Goal: Task Accomplishment & Management: Manage account settings

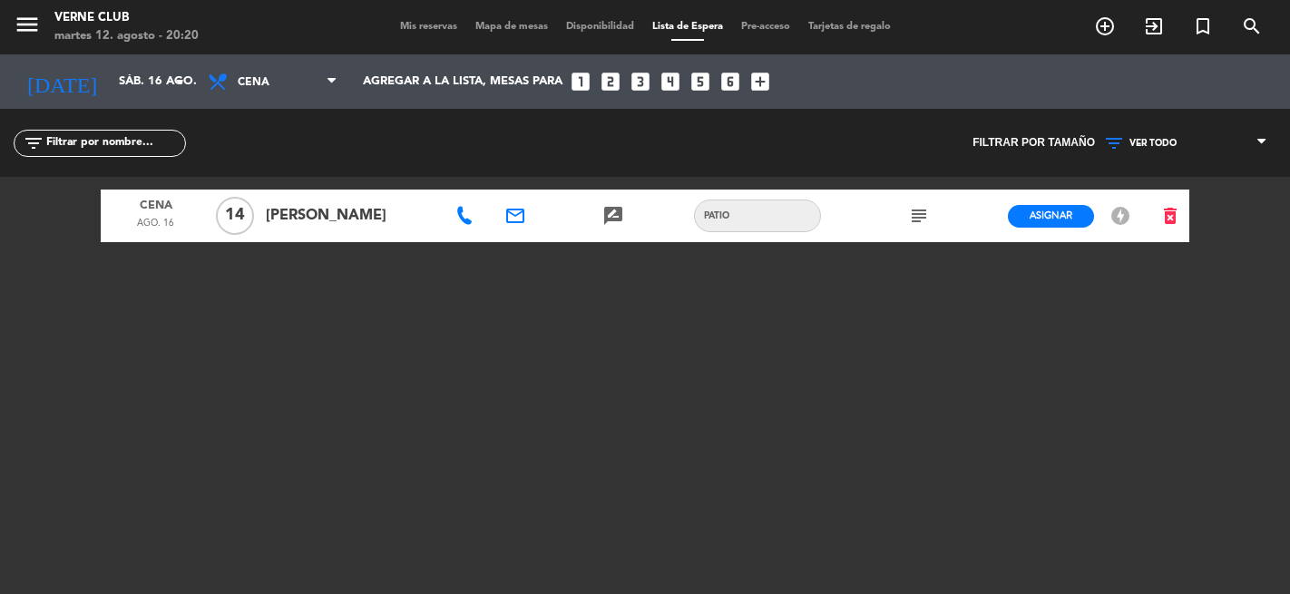
click at [919, 208] on icon "subject" at bounding box center [919, 216] width 22 height 22
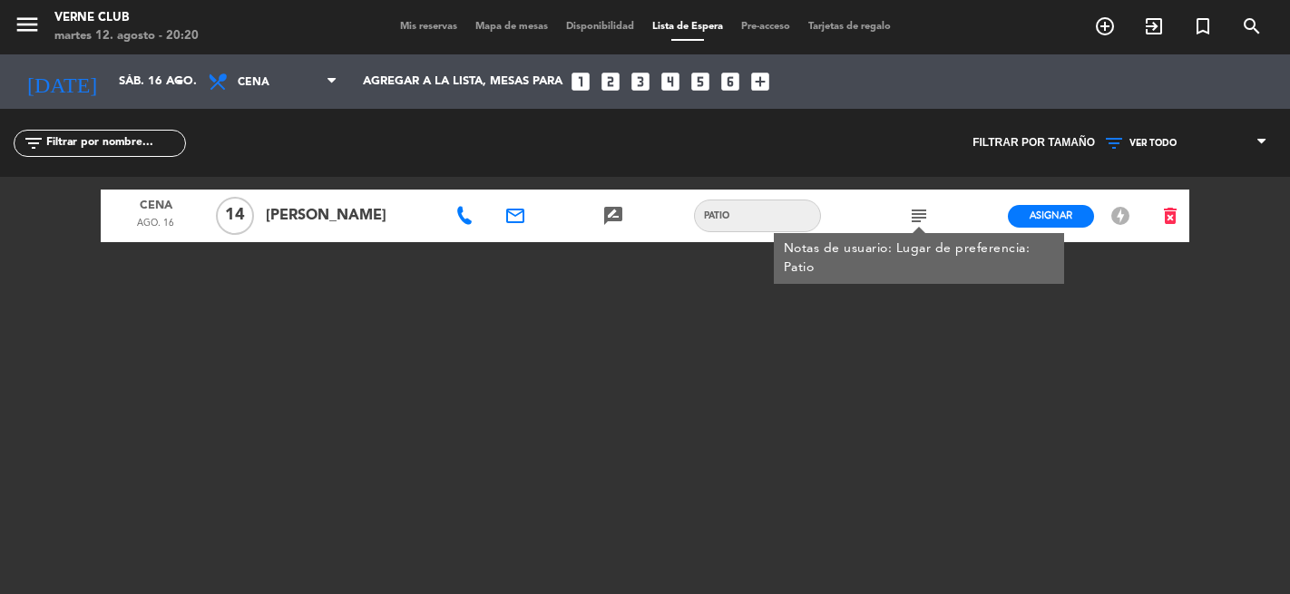
click at [919, 208] on icon "subject" at bounding box center [919, 216] width 22 height 22
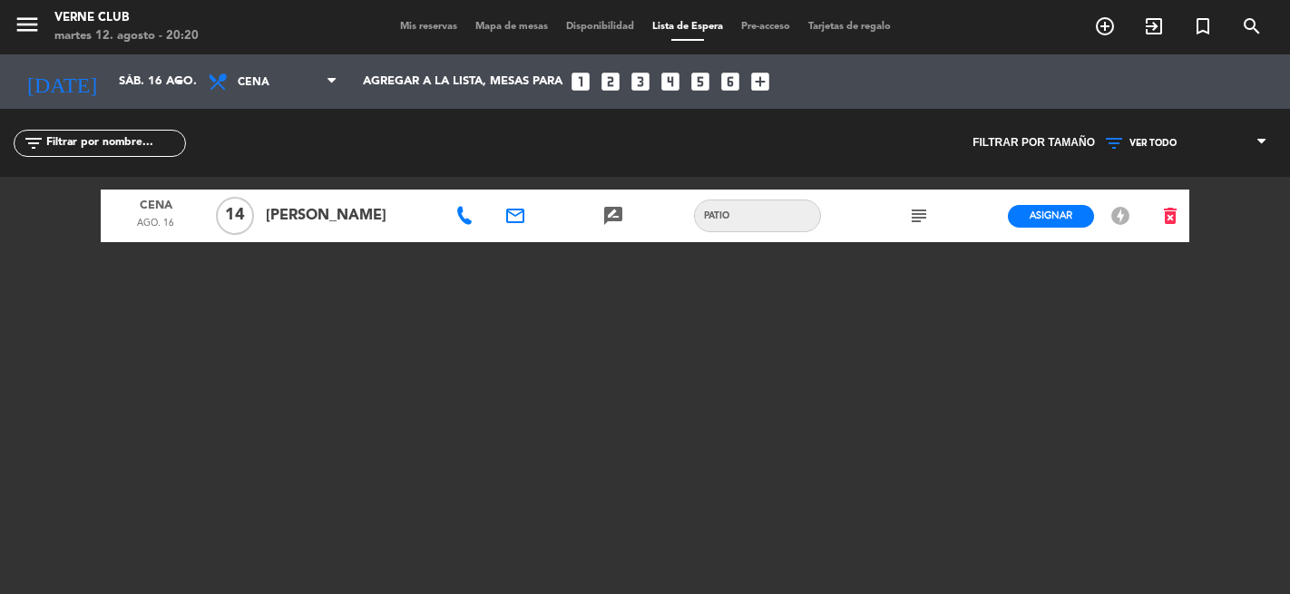
click at [437, 24] on span "Mis reservas" at bounding box center [428, 27] width 75 height 10
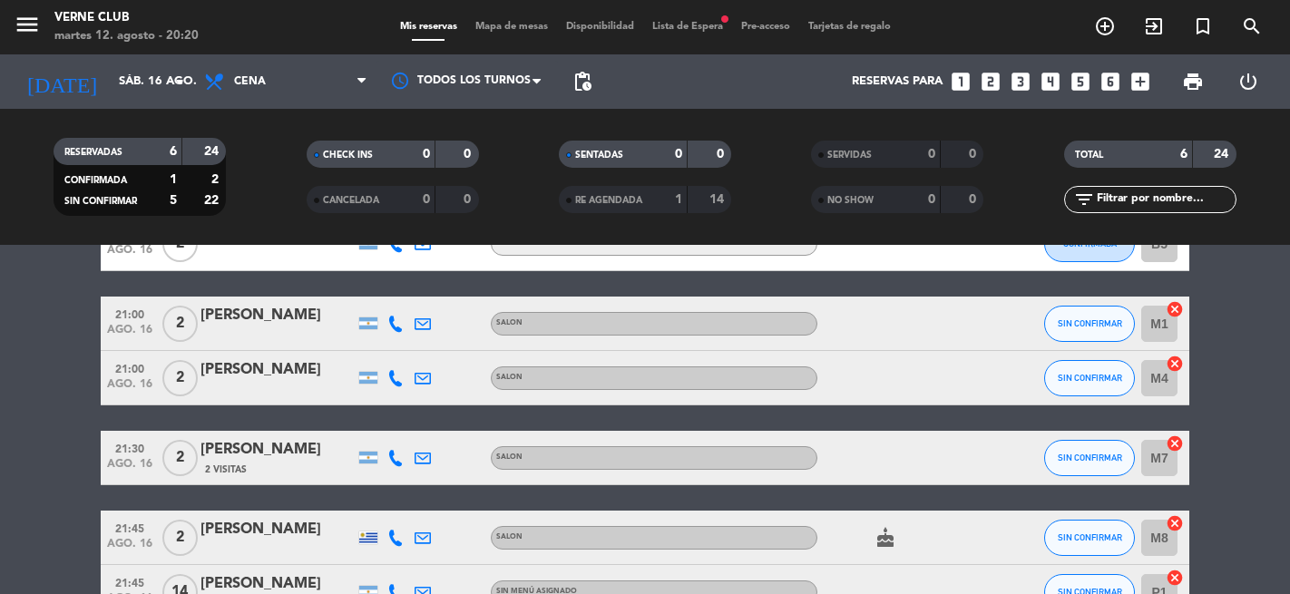
scroll to position [228, 0]
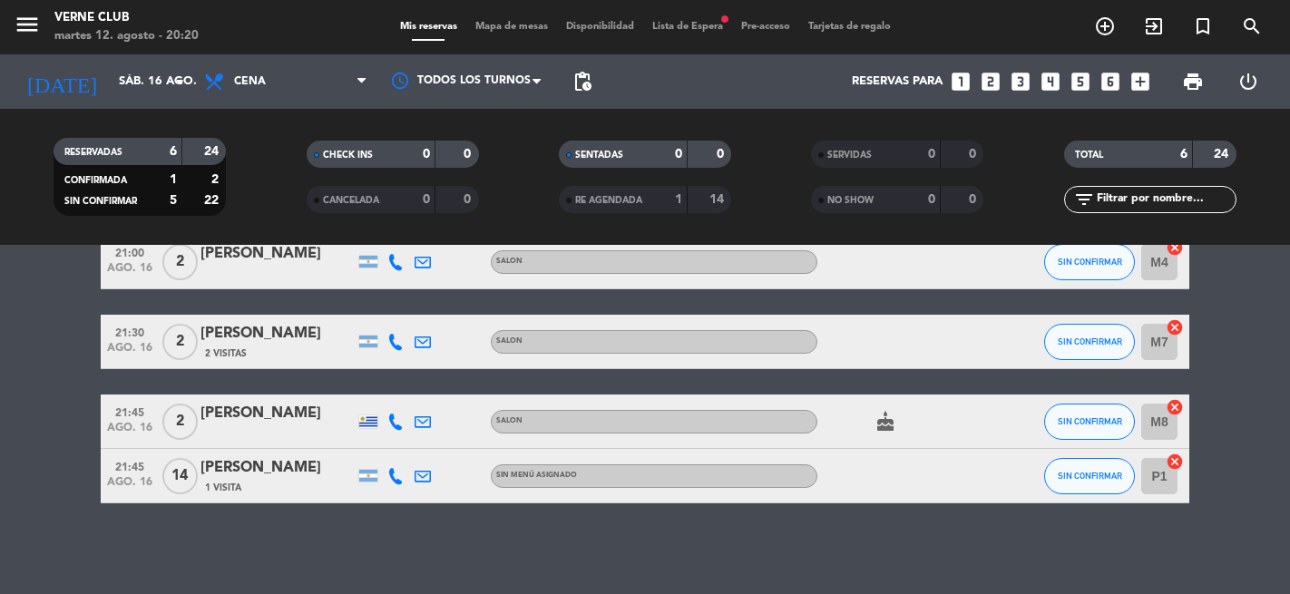
click at [673, 24] on span "Lista de Espera fiber_manual_record" at bounding box center [687, 27] width 89 height 10
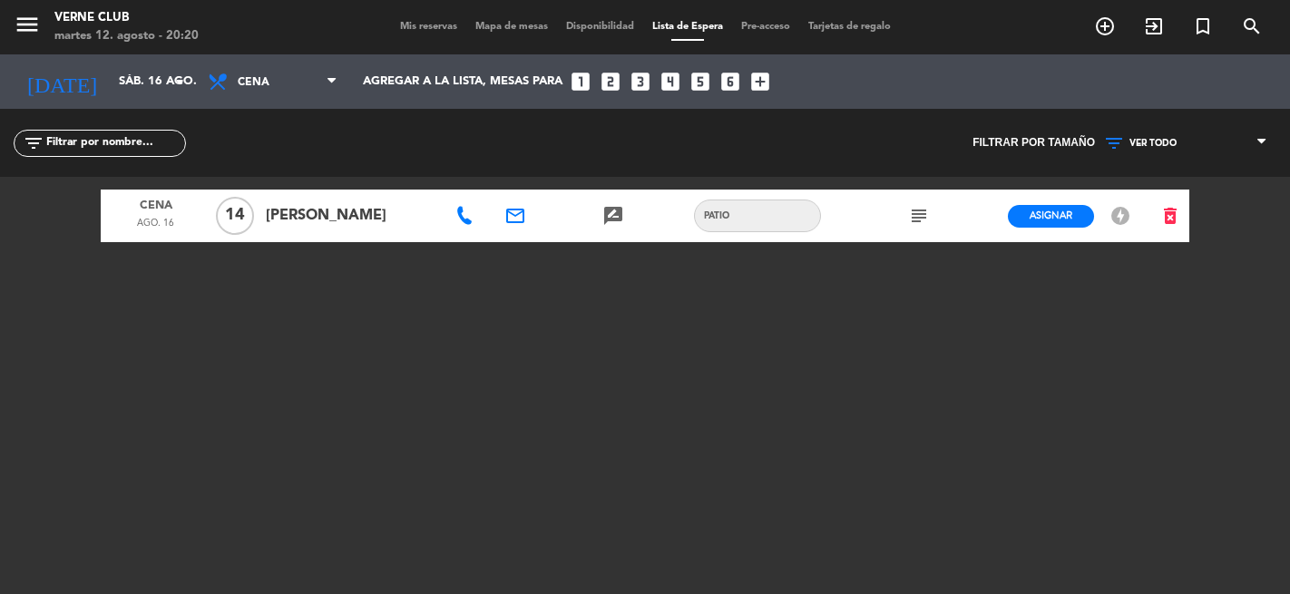
click at [418, 40] on div "menu Verne club martes 12. agosto - 20:20 Mis reservas Mapa de mesas Disponibil…" at bounding box center [645, 27] width 1290 height 54
click at [418, 36] on div "menu Verne club martes 12. agosto - 20:20 Mis reservas Mapa de mesas Disponibil…" at bounding box center [645, 27] width 1290 height 54
click at [417, 31] on span "Mis reservas" at bounding box center [428, 27] width 75 height 10
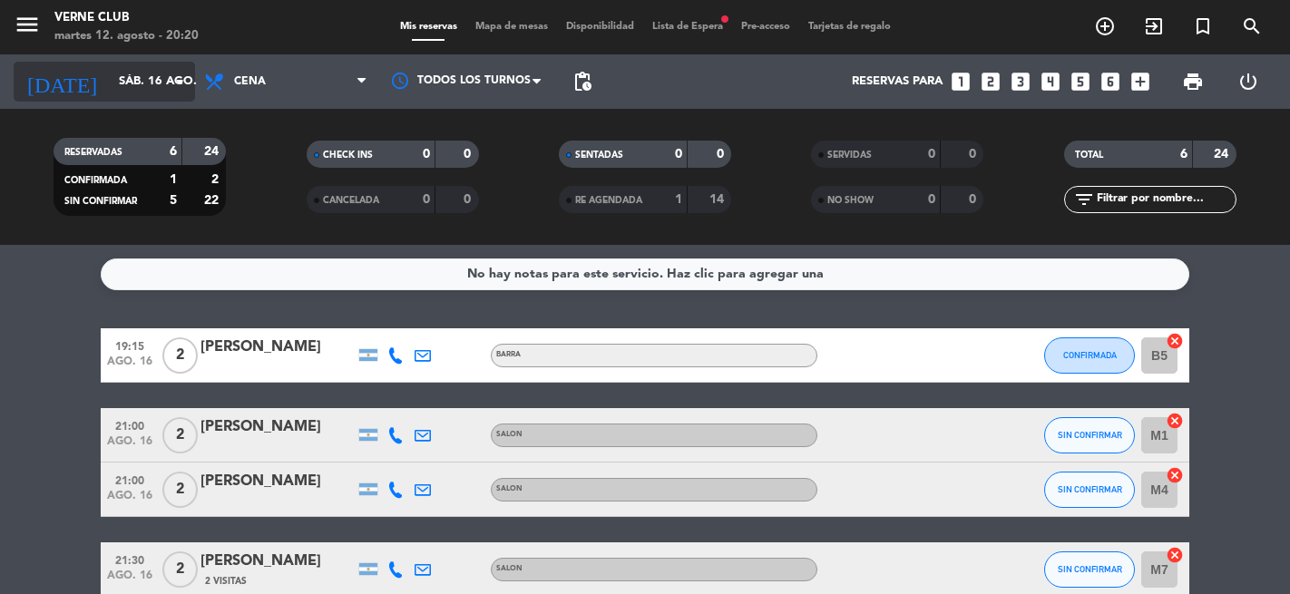
click at [135, 94] on input "sáb. 16 ago." at bounding box center [189, 81] width 158 height 33
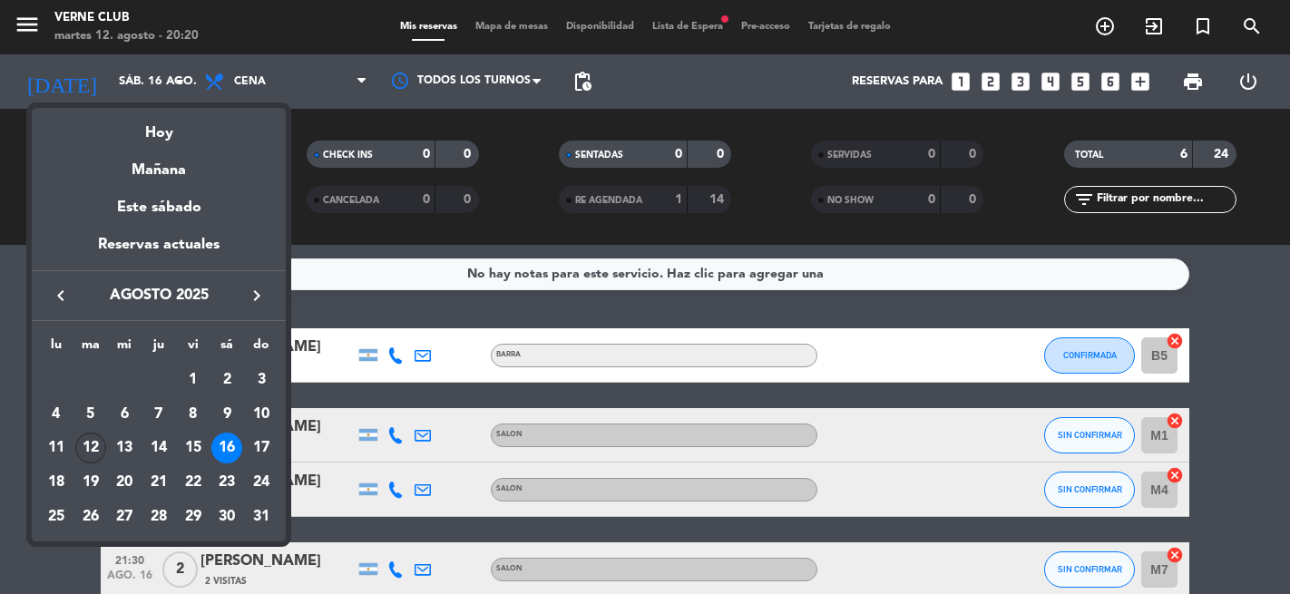
click at [87, 448] on div "12" at bounding box center [90, 448] width 31 height 31
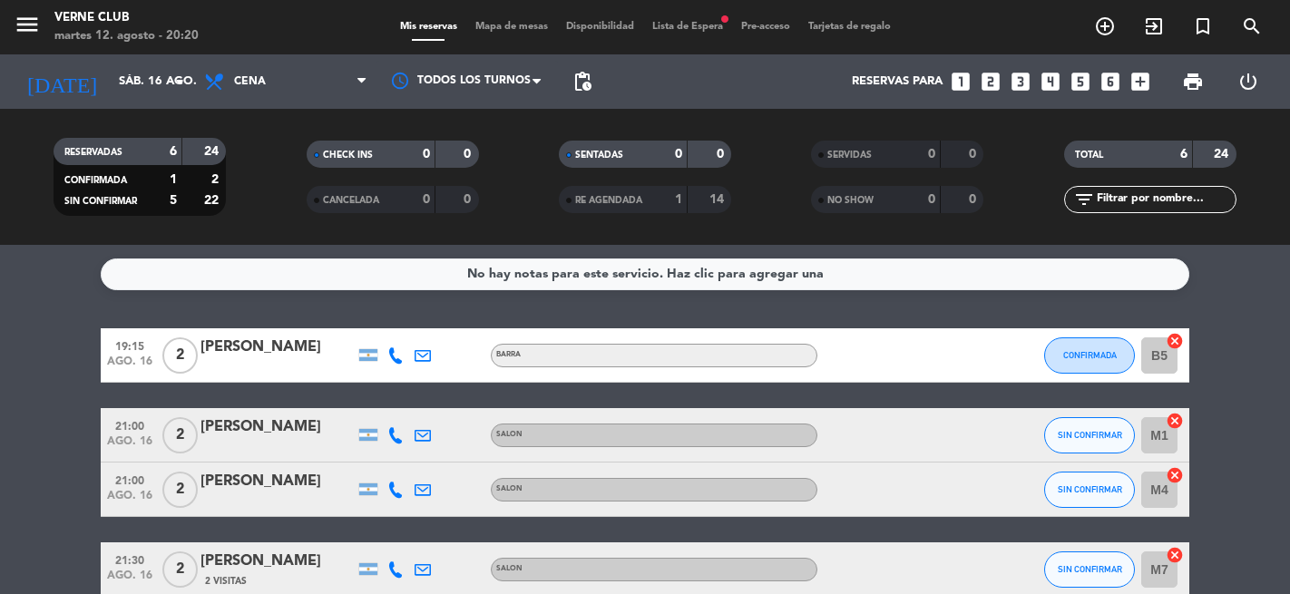
type input "[DATE] ago."
